Goal: Information Seeking & Learning: Learn about a topic

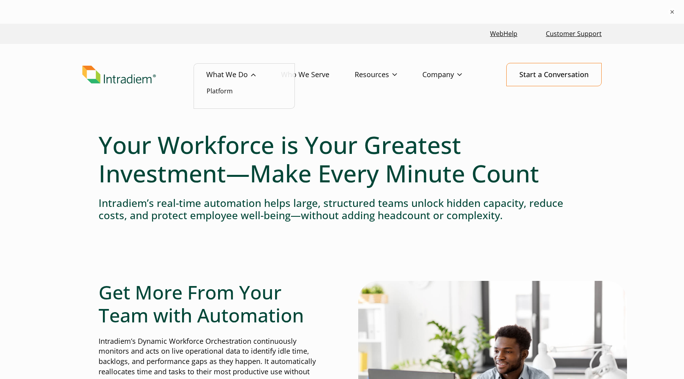
click at [256, 74] on link "What We Do" at bounding box center [243, 74] width 75 height 23
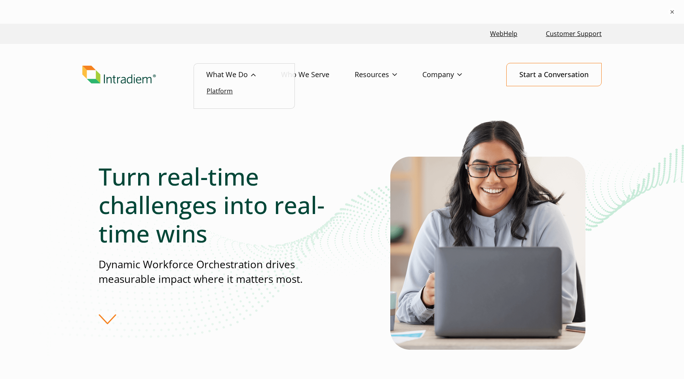
click at [230, 93] on link "Platform" at bounding box center [220, 91] width 26 height 9
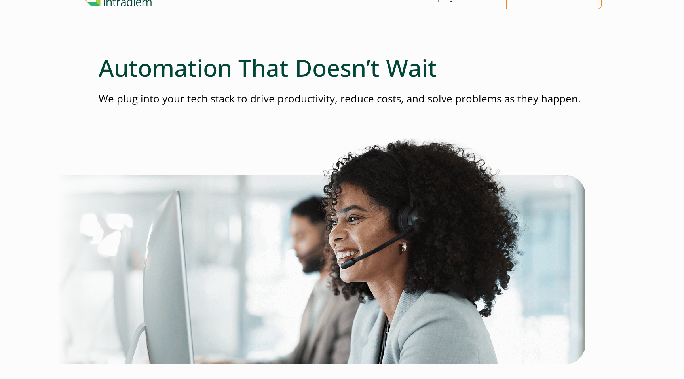
scroll to position [86, 0]
